Goal: Navigation & Orientation: Understand site structure

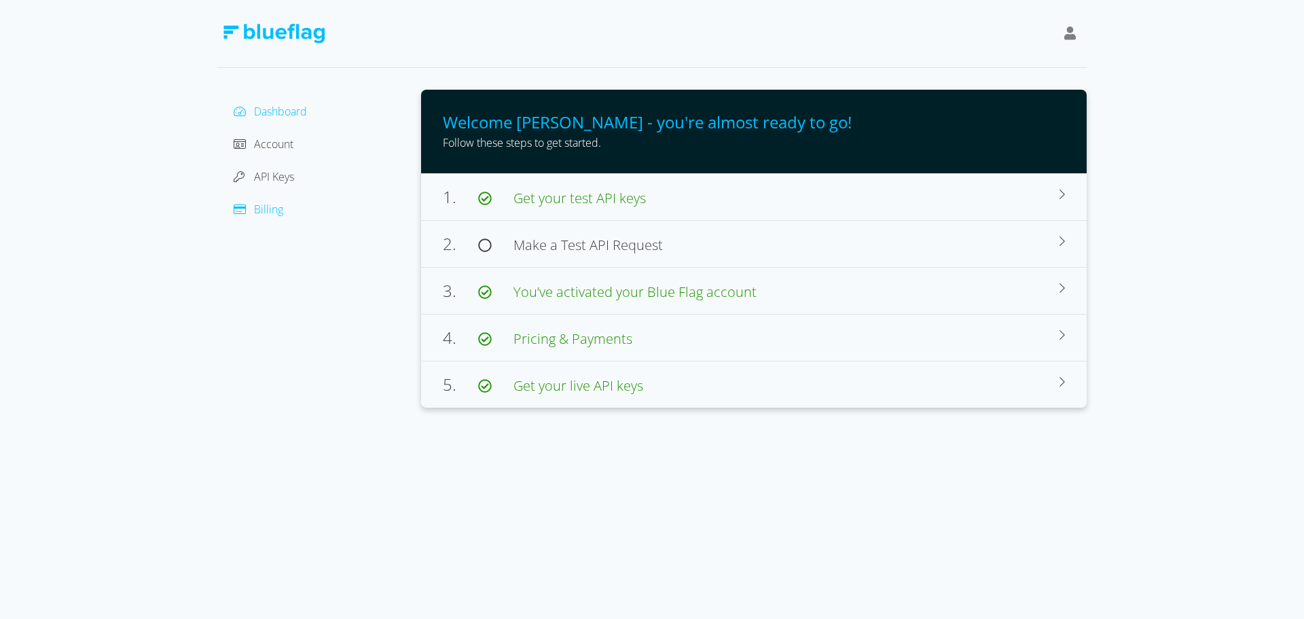
click at [261, 211] on span "Billing" at bounding box center [268, 209] width 29 height 15
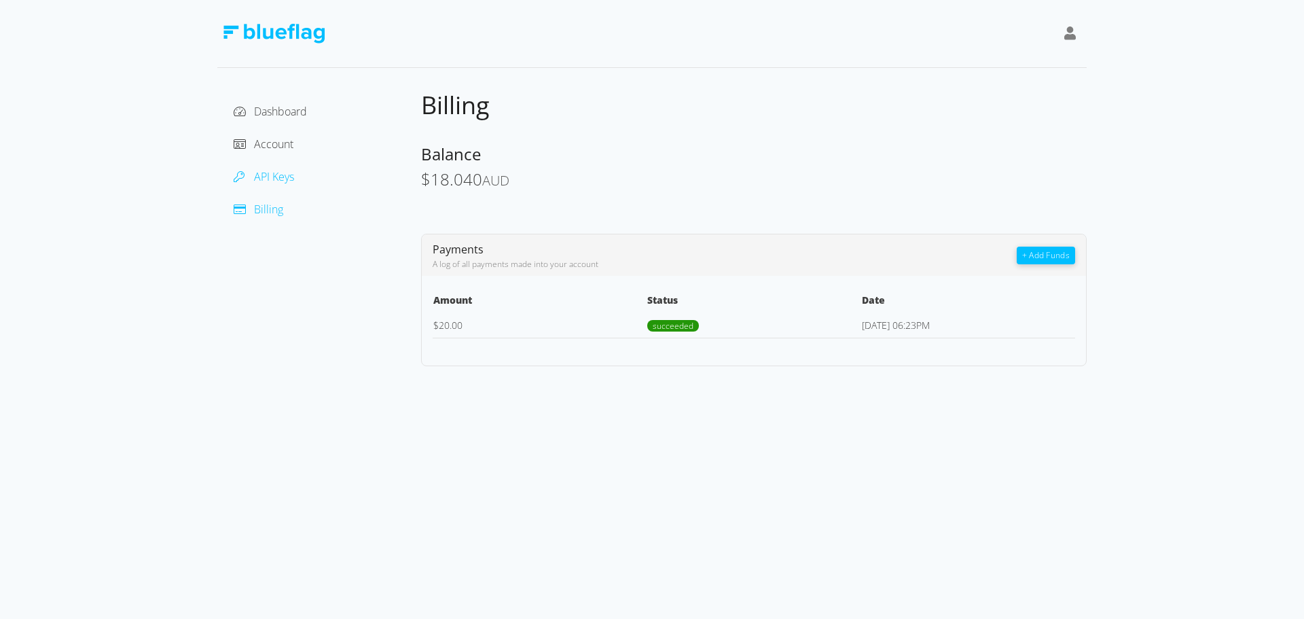
click at [272, 175] on span "API Keys" at bounding box center [274, 176] width 40 height 15
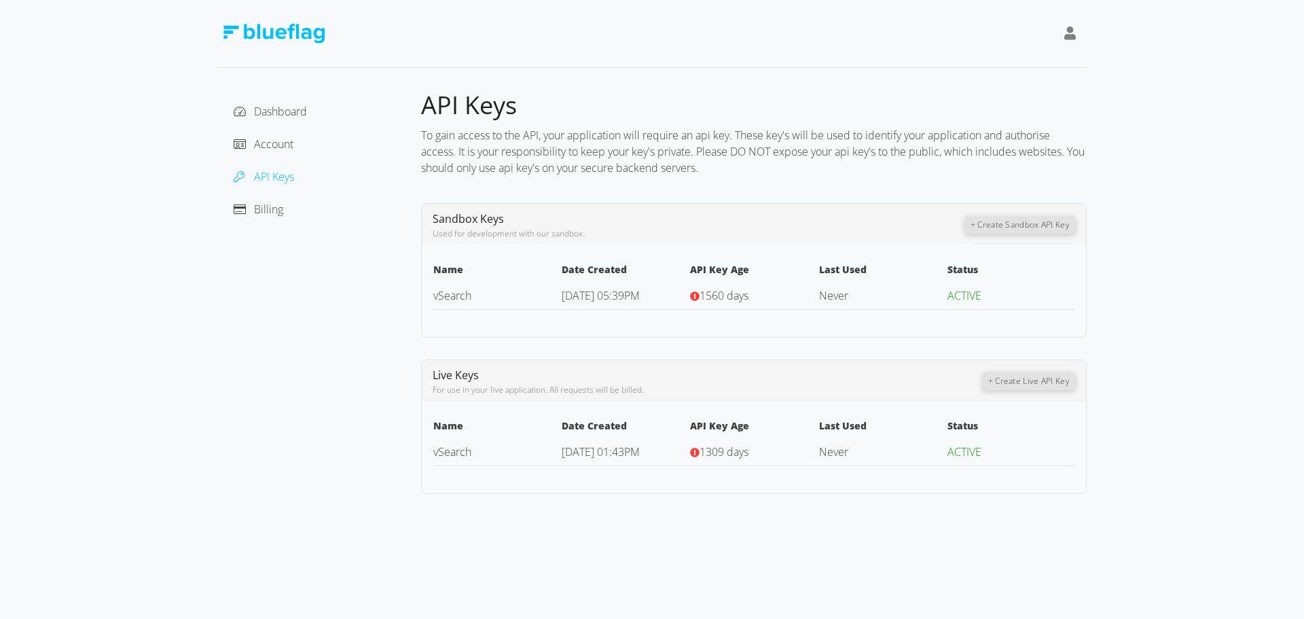
click at [290, 136] on div "Account" at bounding box center [319, 144] width 182 height 22
click at [283, 139] on span "Account" at bounding box center [273, 144] width 39 height 15
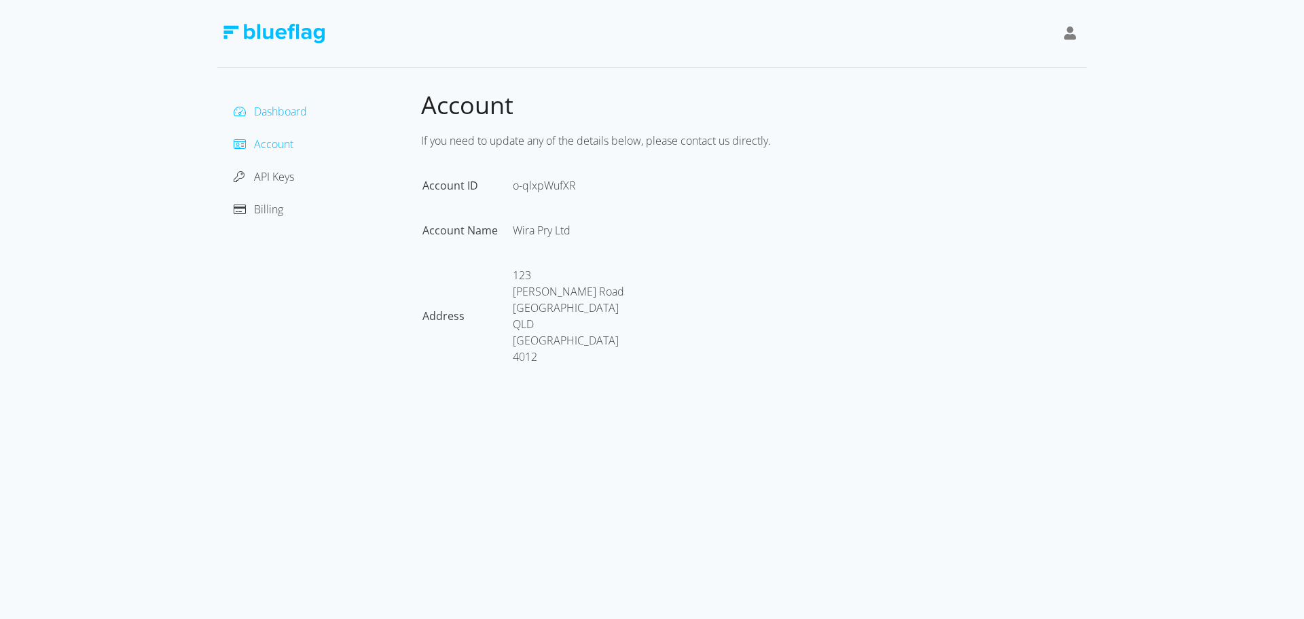
click at [275, 111] on span "Dashboard" at bounding box center [280, 111] width 53 height 15
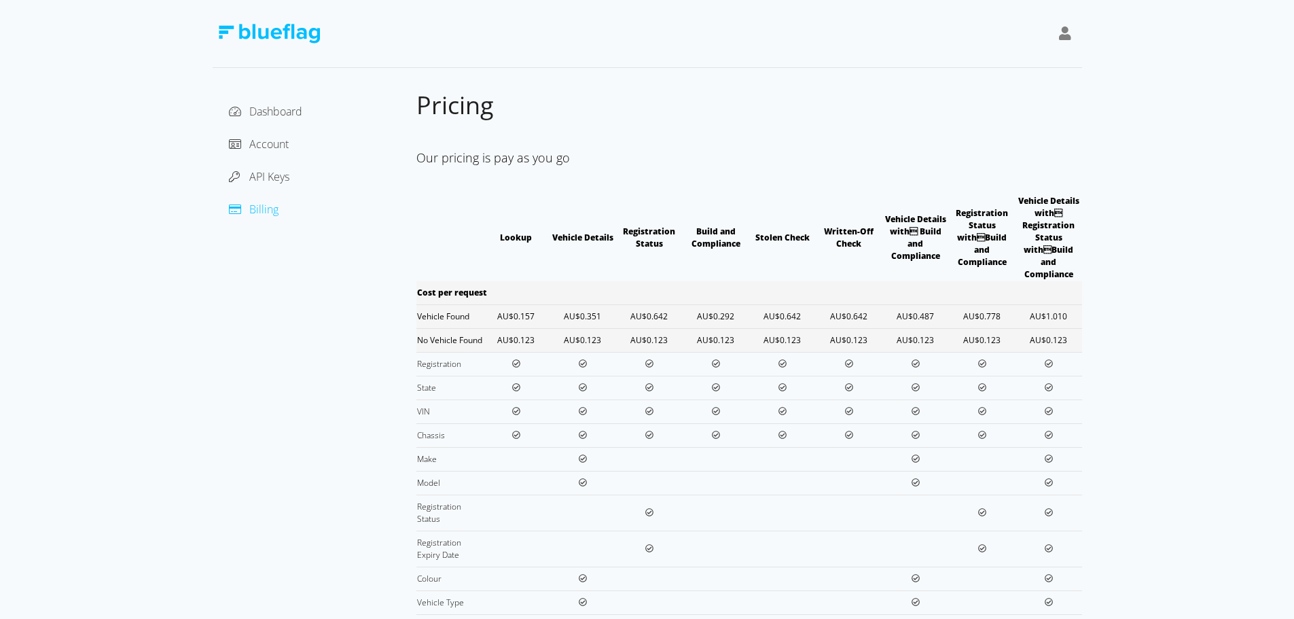
click at [243, 30] on img at bounding box center [269, 34] width 102 height 20
